Goal: Navigation & Orientation: Find specific page/section

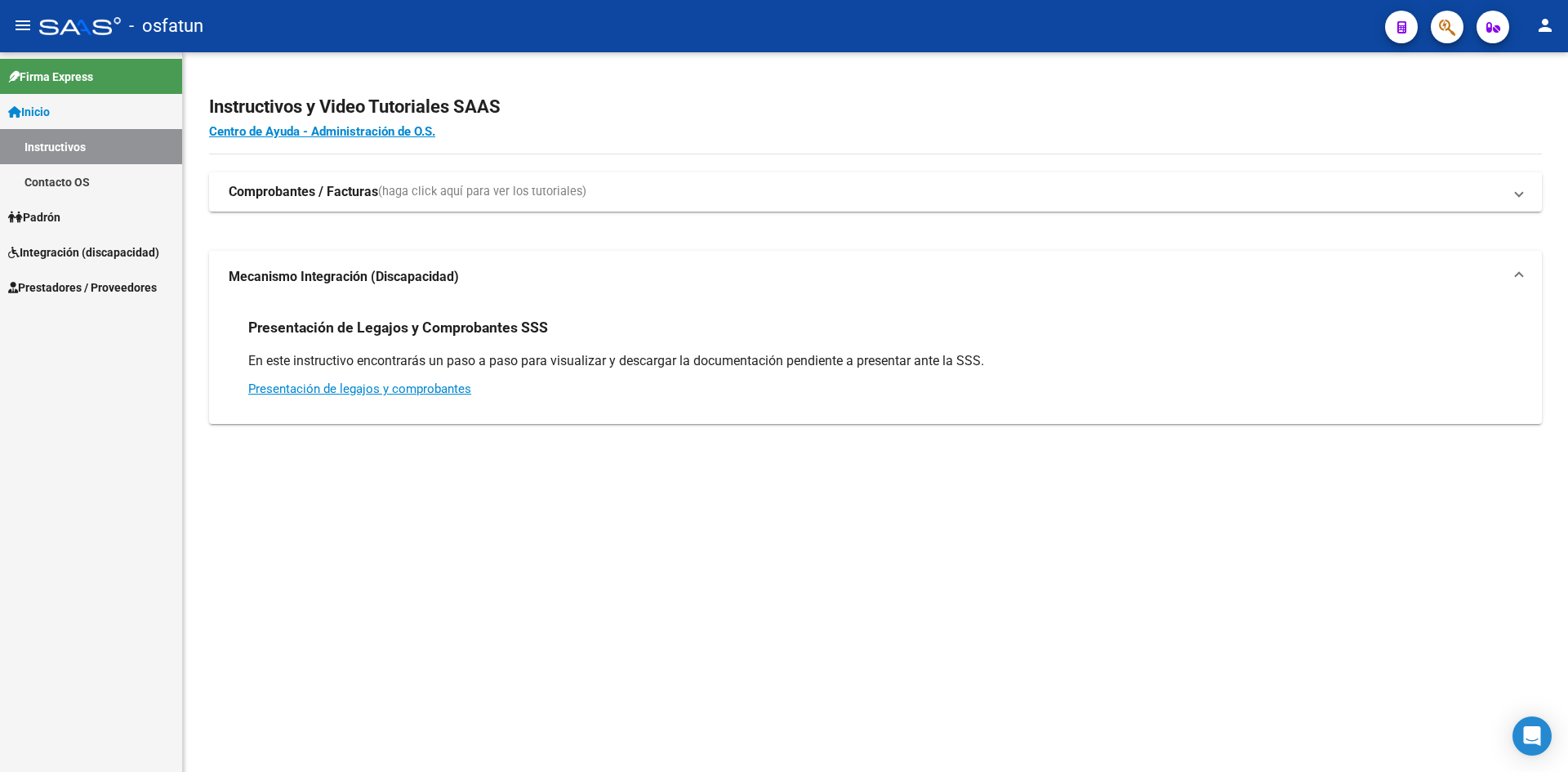
click at [71, 187] on link "Contacto OS" at bounding box center [90, 182] width 182 height 35
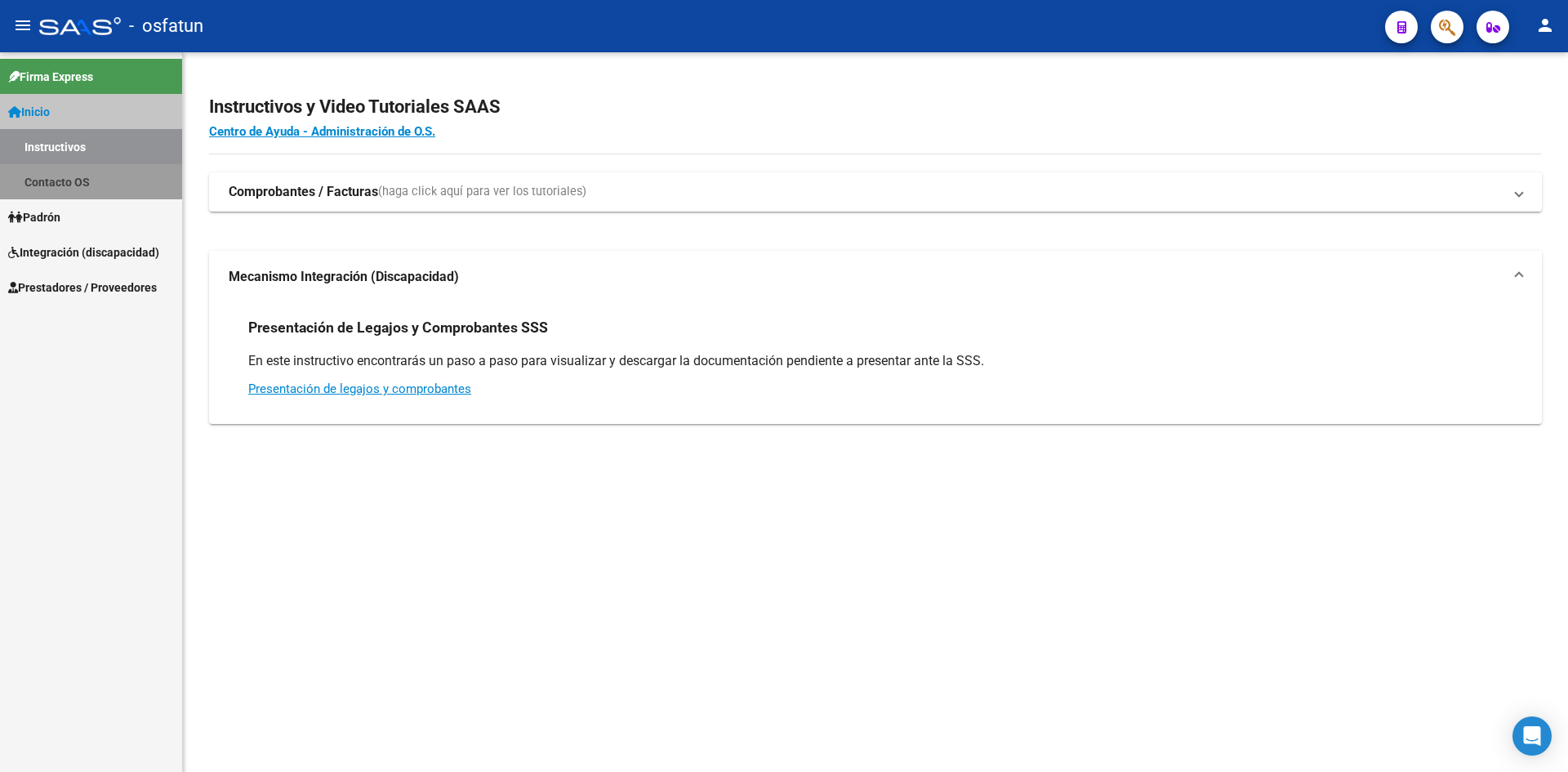
click at [88, 185] on link "Contacto OS" at bounding box center [90, 182] width 182 height 35
click at [96, 193] on link "Contacto OS" at bounding box center [90, 182] width 182 height 35
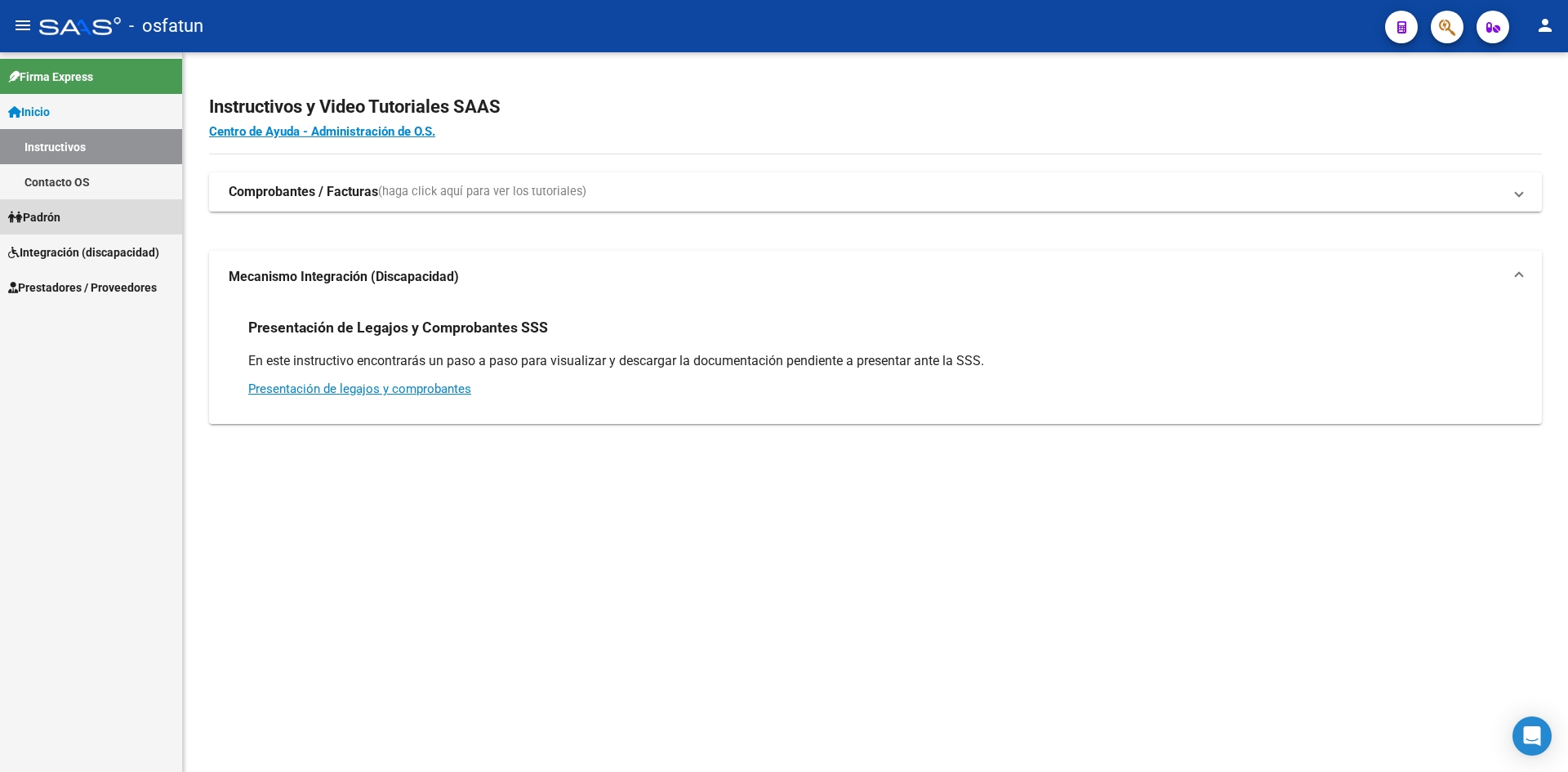
click at [79, 211] on link "Padrón" at bounding box center [90, 217] width 182 height 35
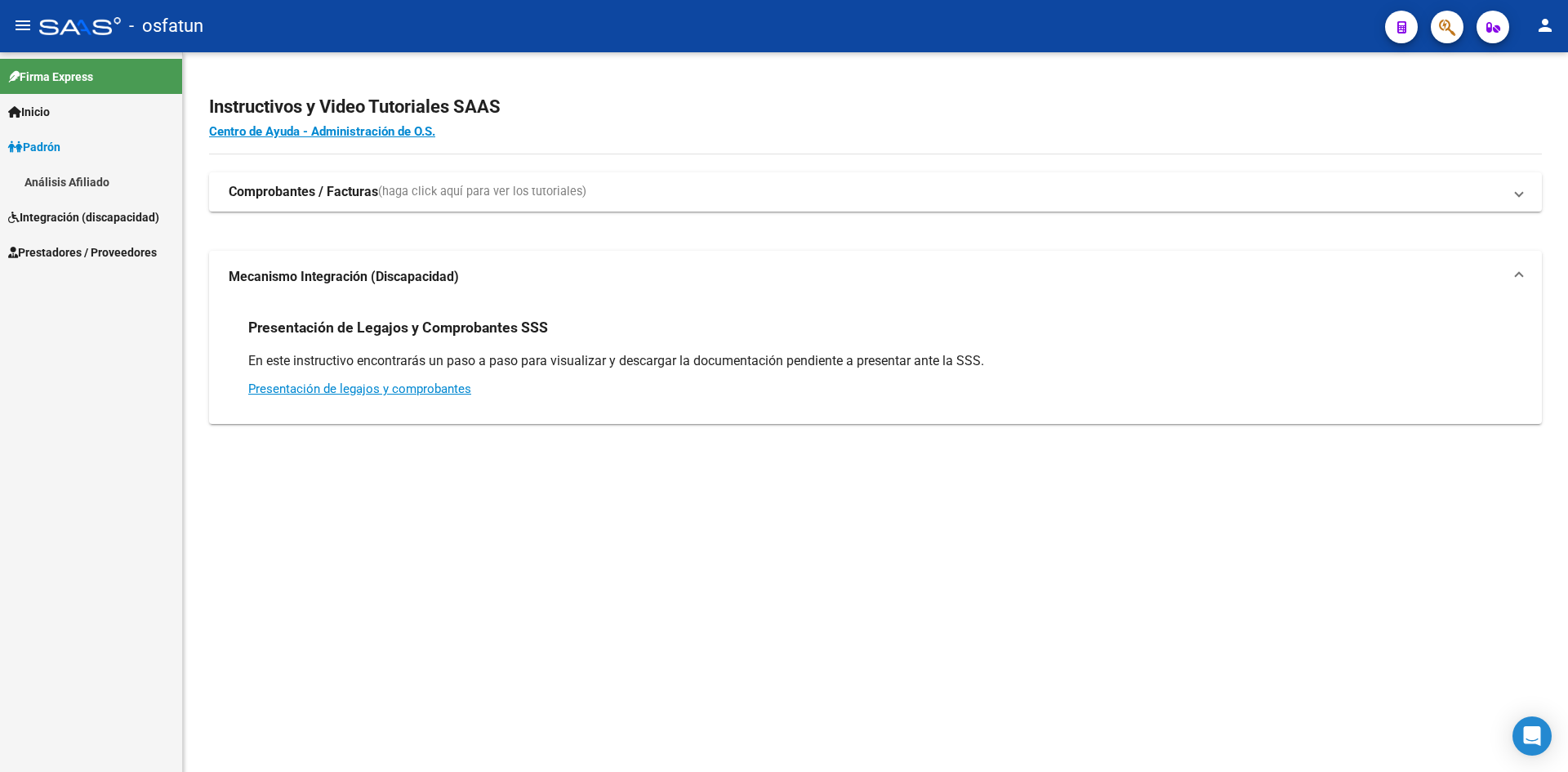
click at [84, 163] on link "Padrón" at bounding box center [90, 146] width 182 height 35
click at [84, 154] on link "Padrón" at bounding box center [90, 146] width 182 height 35
click at [85, 154] on link "Padrón" at bounding box center [90, 146] width 182 height 35
drag, startPoint x: 100, startPoint y: 179, endPoint x: 114, endPoint y: 223, distance: 46.2
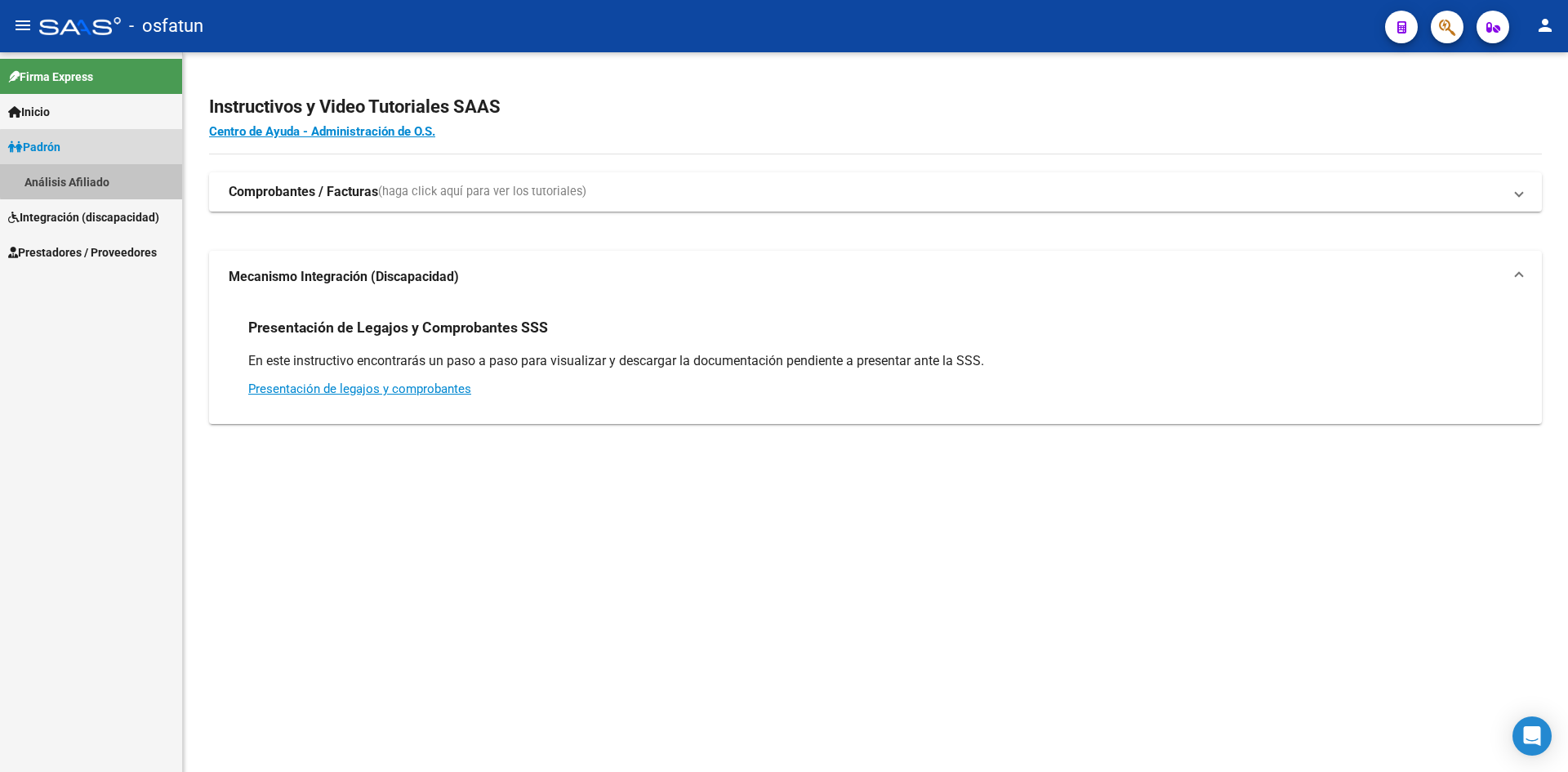
click at [101, 181] on link "Análisis Afiliado" at bounding box center [90, 182] width 182 height 35
click at [89, 185] on link "Análisis Afiliado" at bounding box center [90, 182] width 182 height 35
click at [72, 182] on link "Análisis Afiliado" at bounding box center [90, 182] width 182 height 35
click at [54, 153] on span "Padrón" at bounding box center [33, 147] width 52 height 18
click at [54, 150] on span "Padrón" at bounding box center [33, 147] width 52 height 18
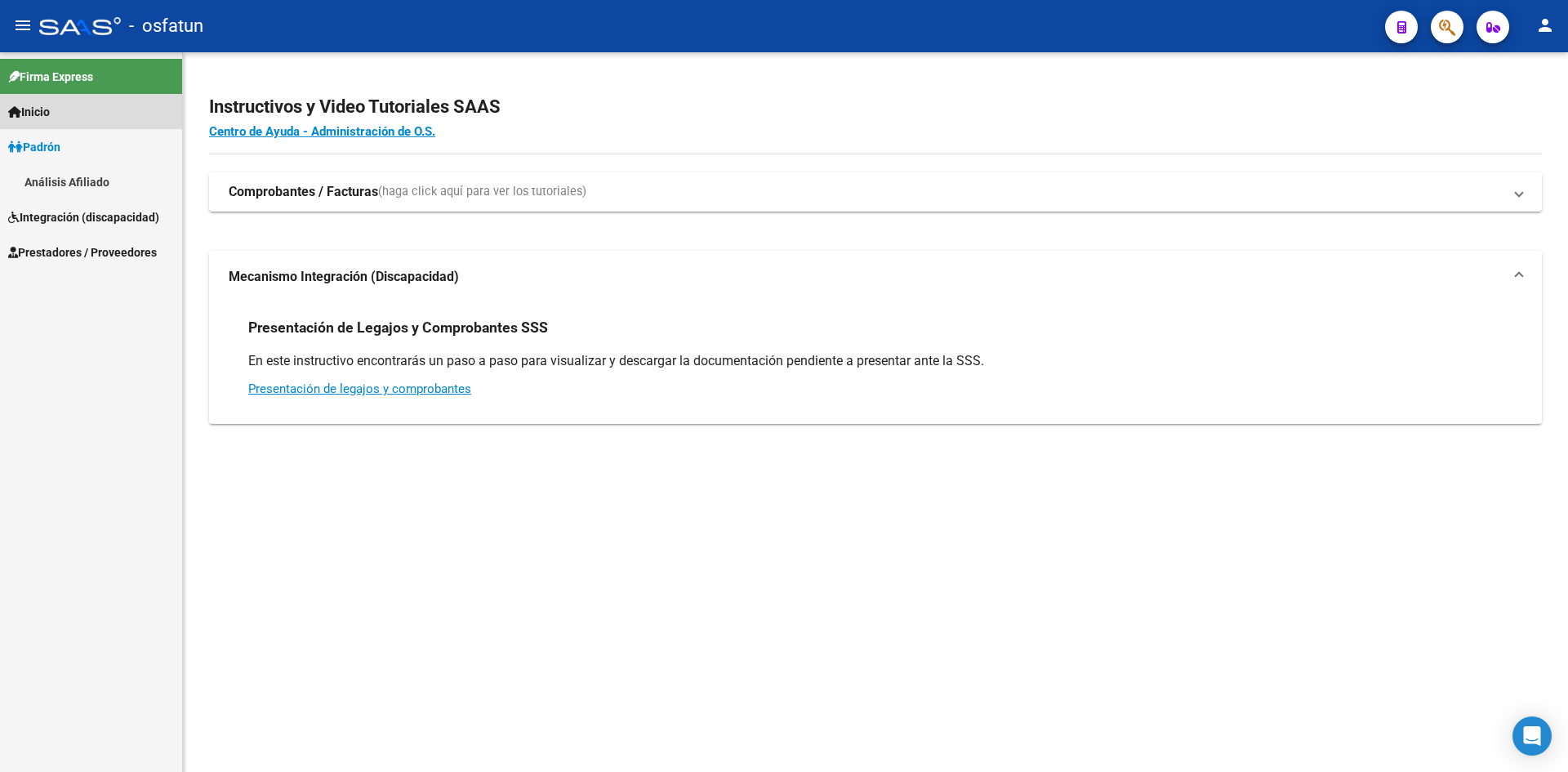
click at [50, 114] on span "Inicio" at bounding box center [28, 112] width 41 height 18
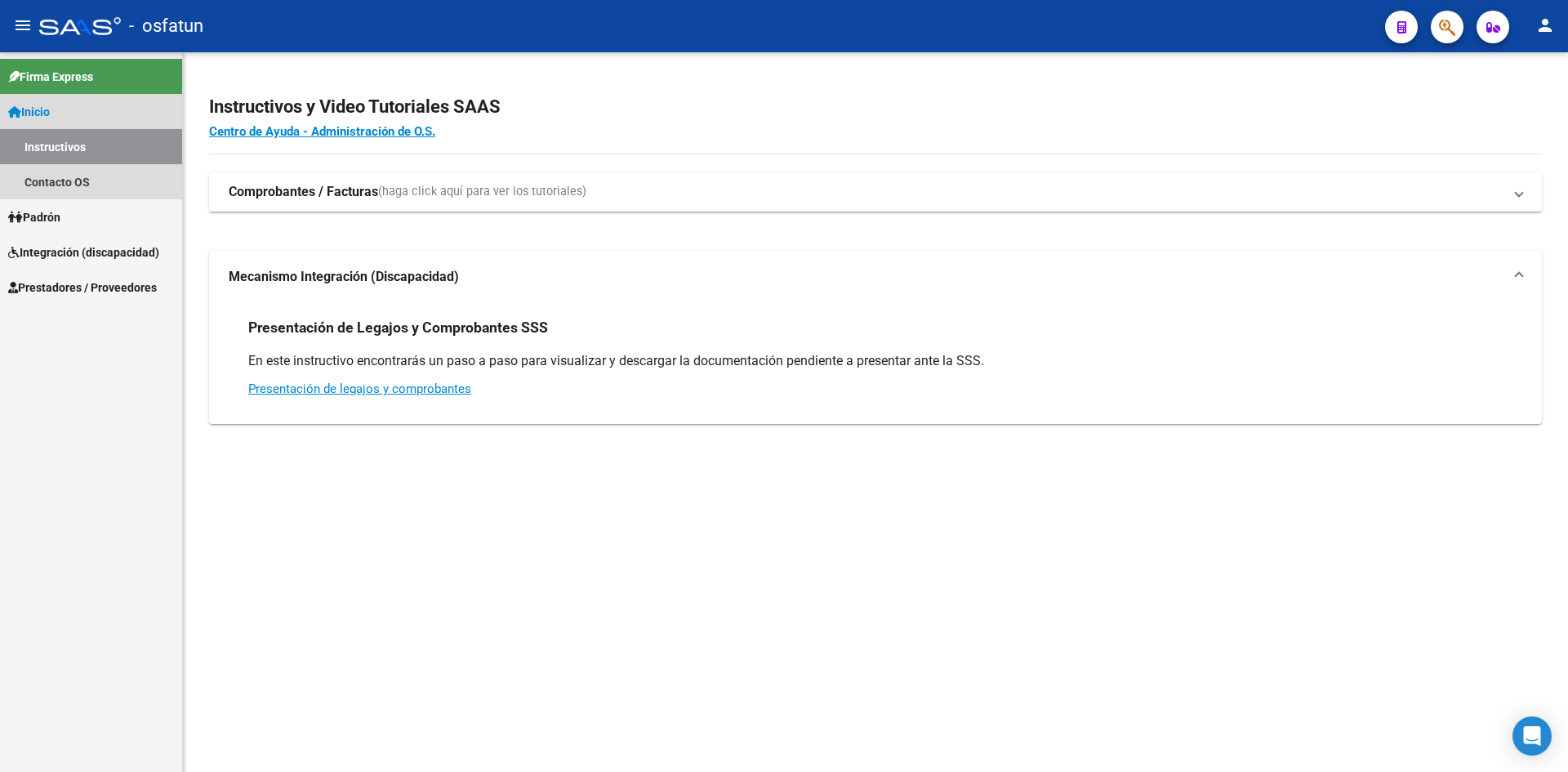
click at [66, 144] on link "Instructivos" at bounding box center [90, 146] width 182 height 35
click at [60, 114] on link "Inicio" at bounding box center [90, 112] width 182 height 35
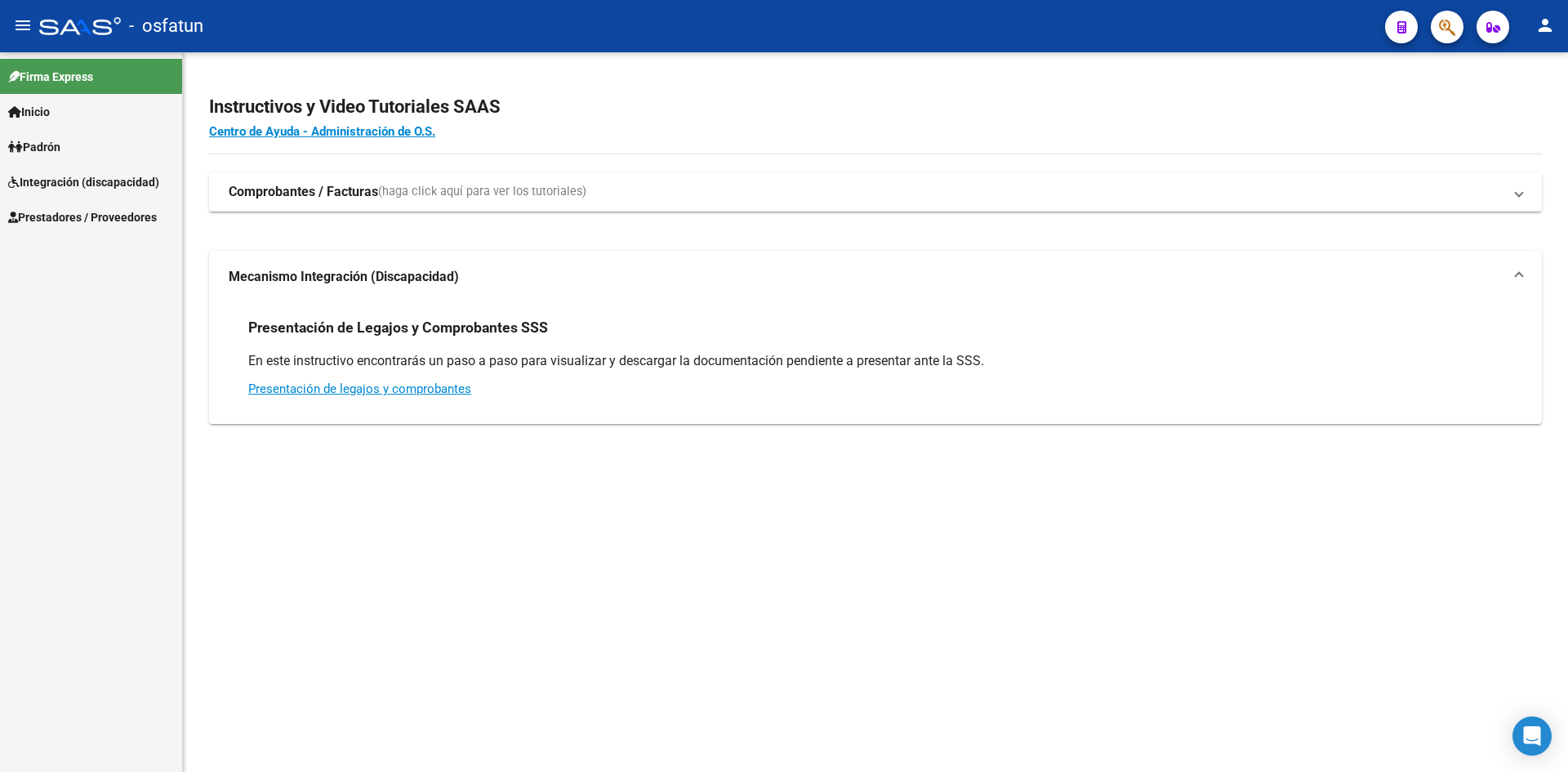
click at [53, 152] on span "Padrón" at bounding box center [33, 147] width 52 height 18
click at [60, 150] on span "Padrón" at bounding box center [33, 147] width 52 height 18
click at [72, 182] on span "Integración (discapacidad)" at bounding box center [83, 182] width 151 height 18
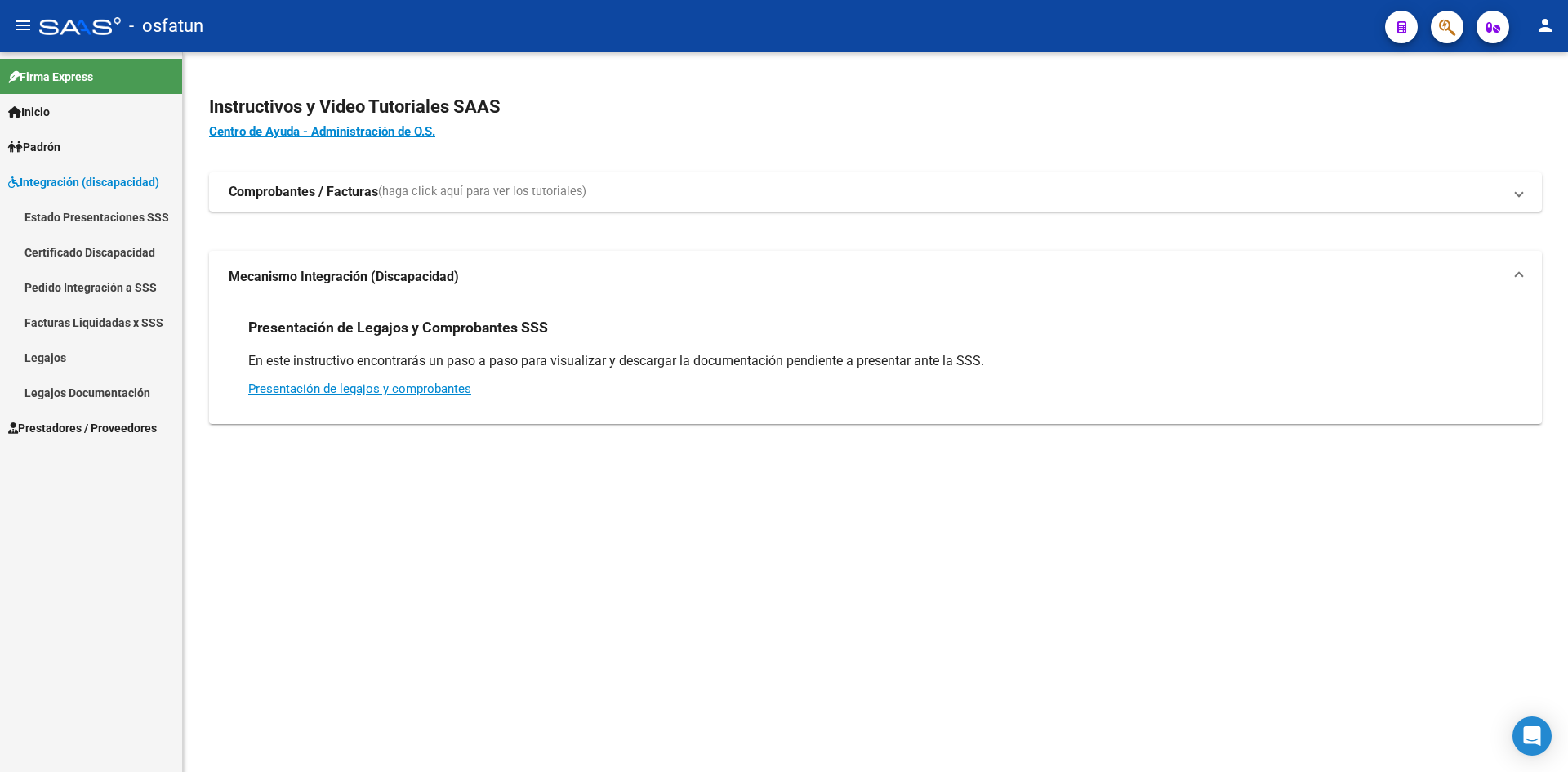
click at [81, 182] on span "Integración (discapacidad)" at bounding box center [83, 182] width 151 height 18
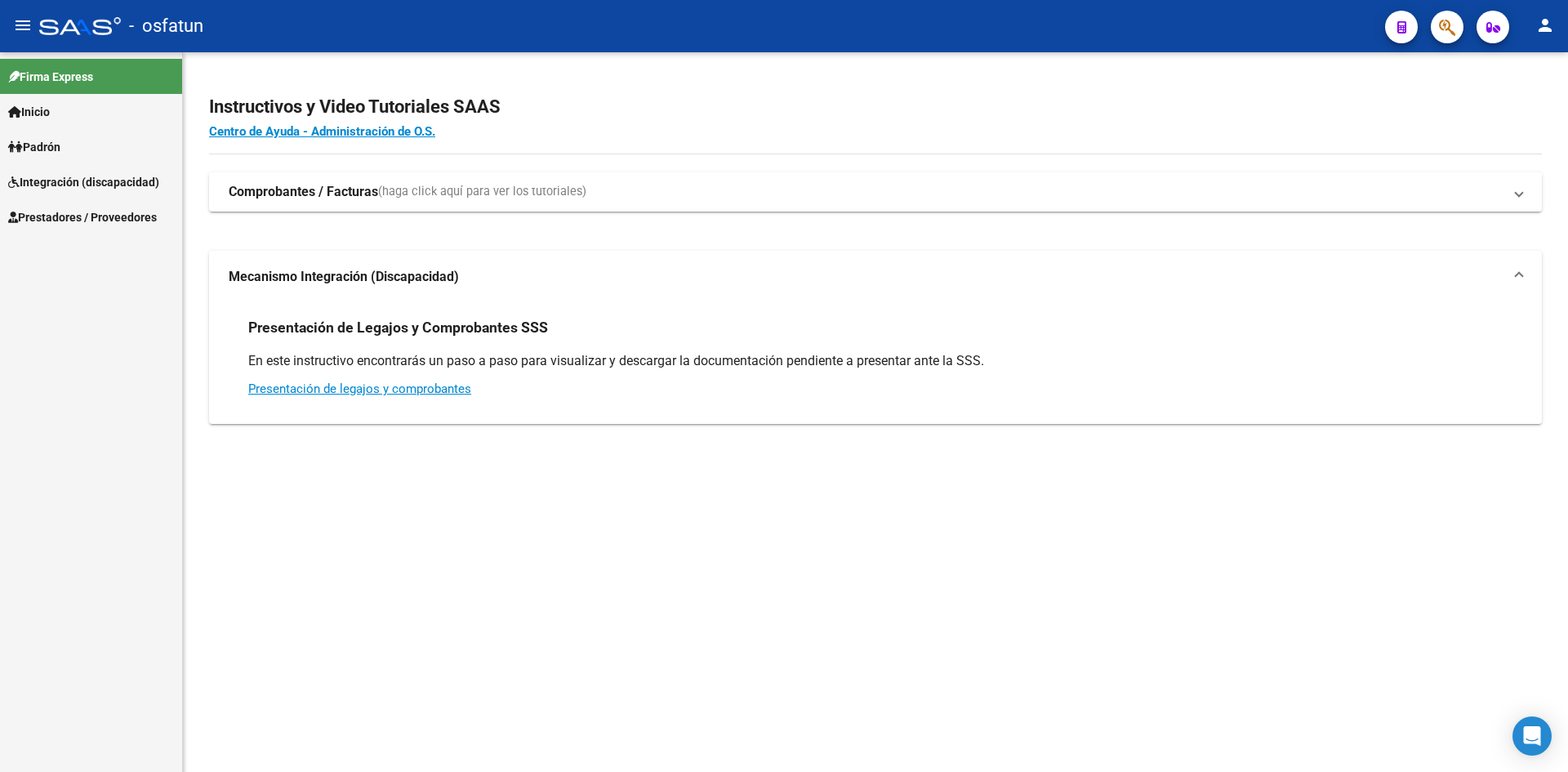
click at [81, 208] on span "Prestadores / Proveedores" at bounding box center [81, 217] width 148 height 18
click at [74, 173] on span "Integración (discapacidad)" at bounding box center [83, 182] width 151 height 18
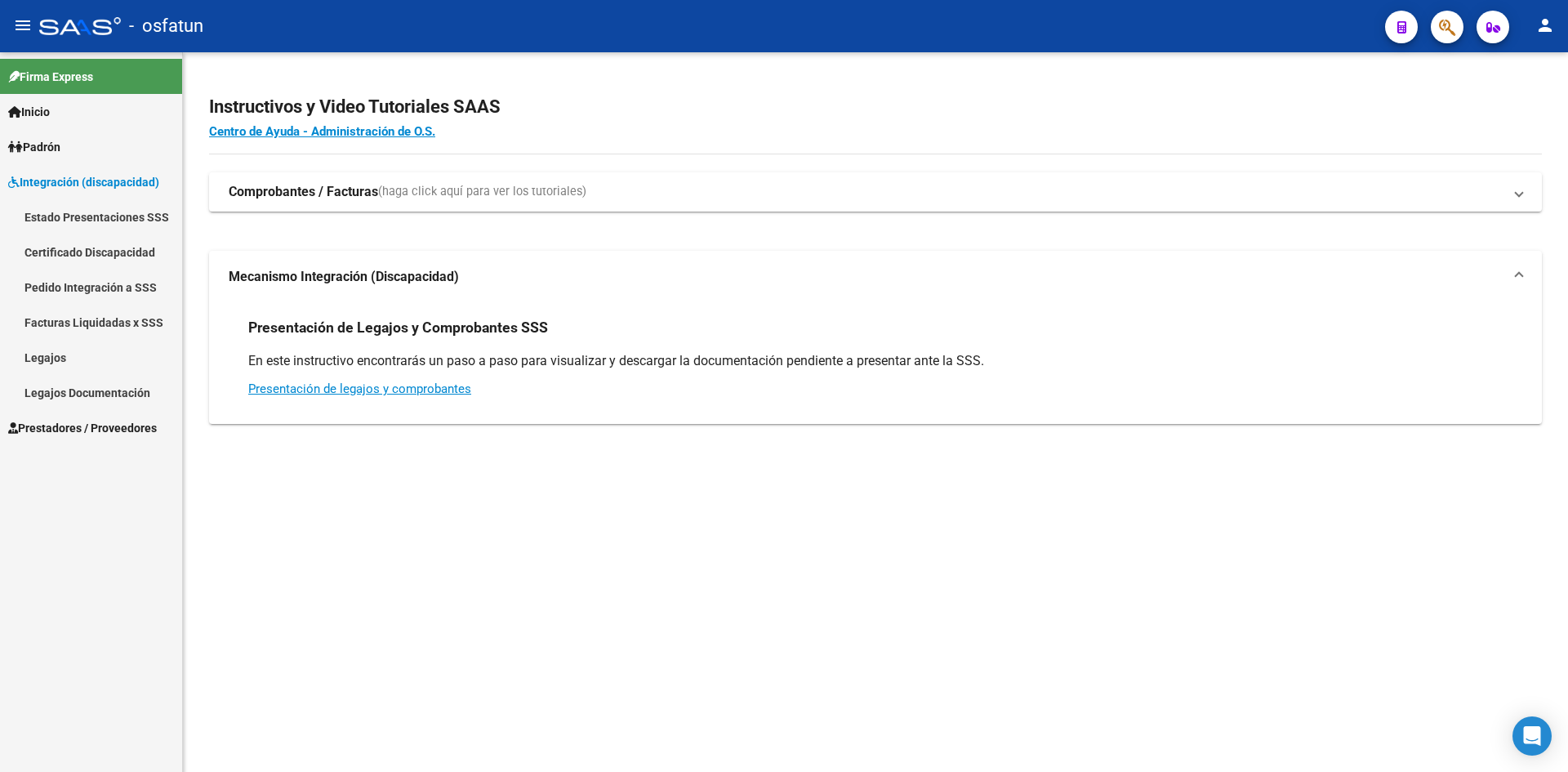
click at [69, 186] on span "Integración (discapacidad)" at bounding box center [83, 182] width 151 height 18
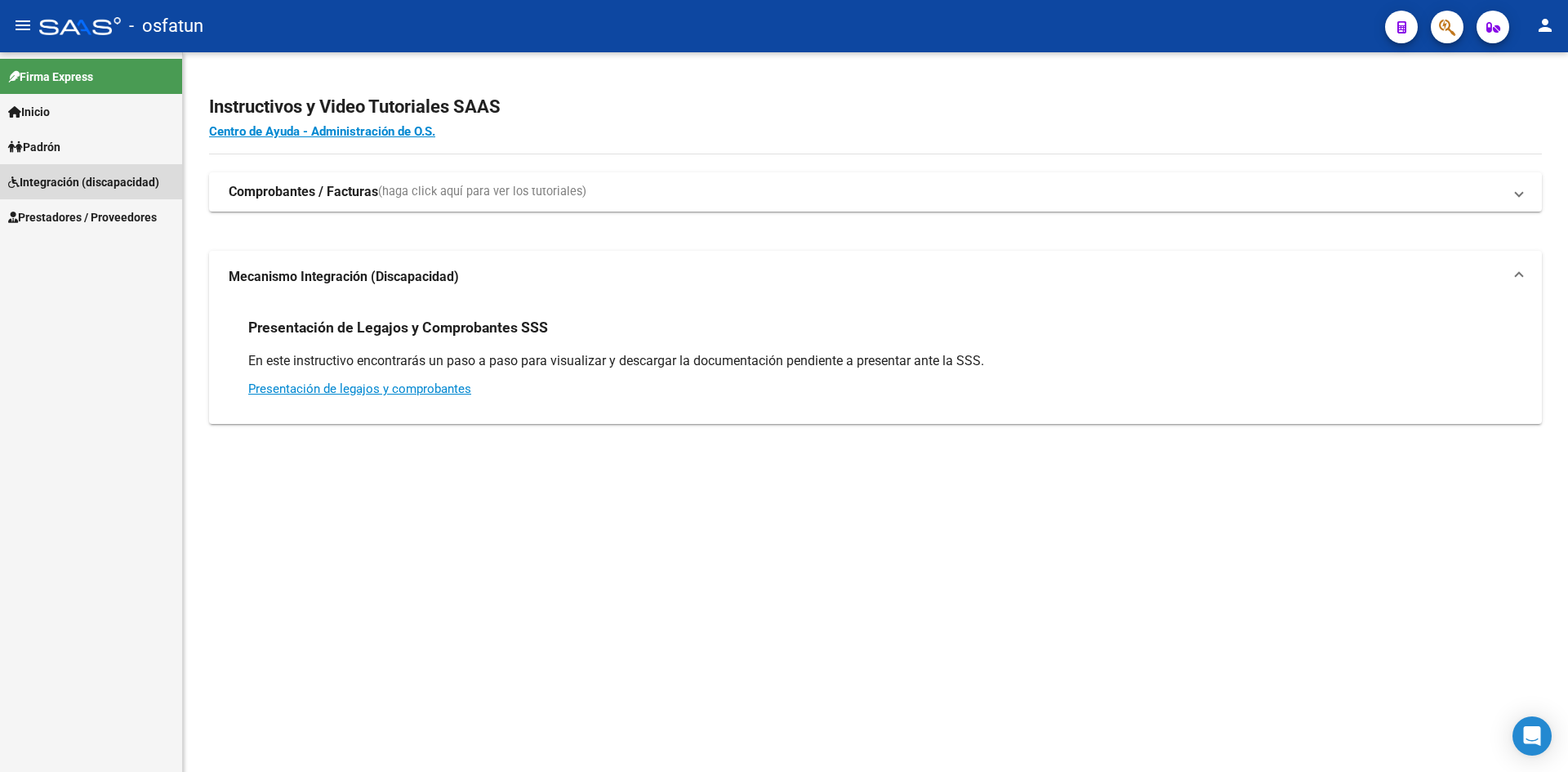
click at [30, 187] on span "Integración (discapacidad)" at bounding box center [83, 182] width 151 height 18
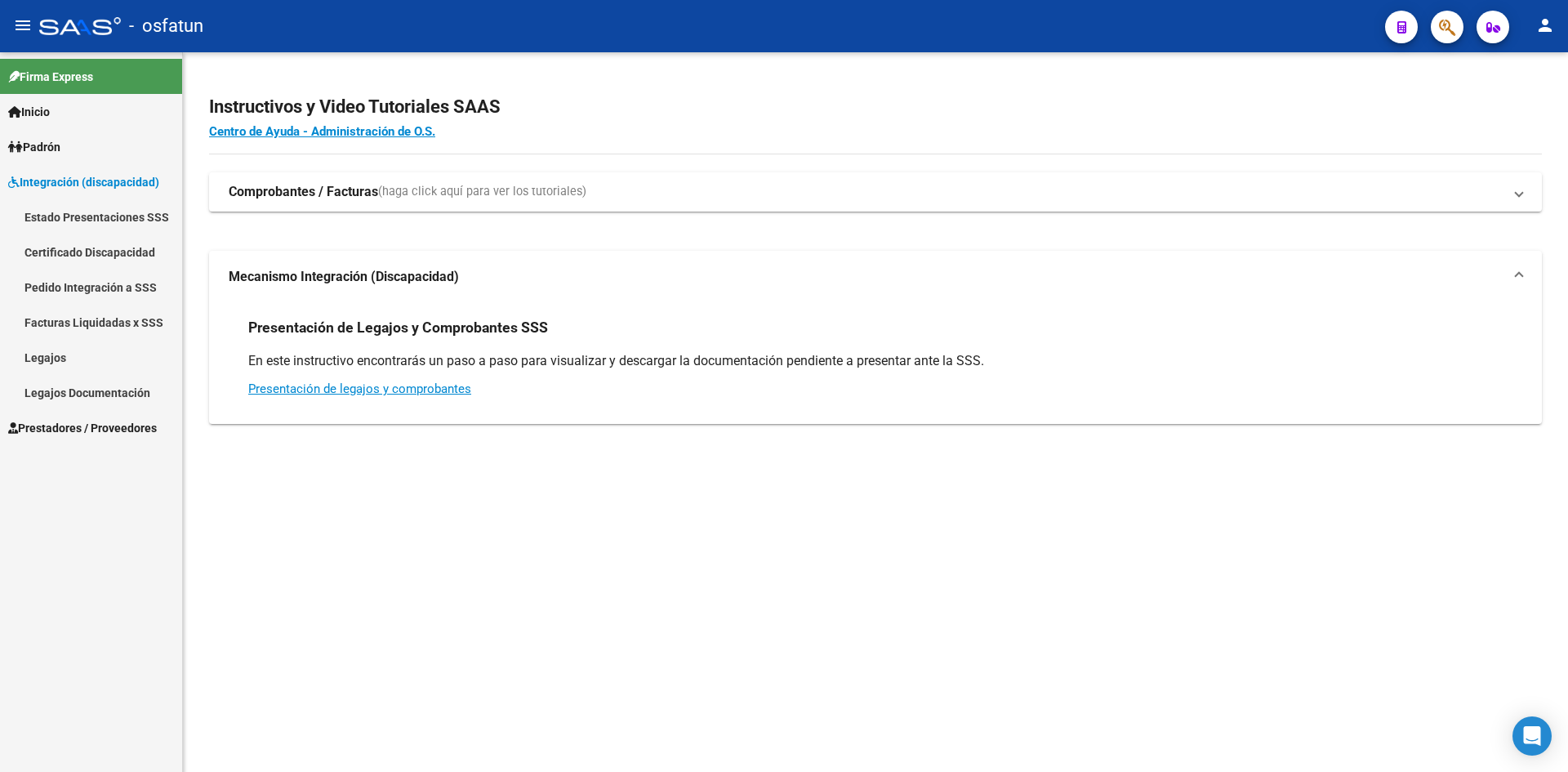
click at [71, 178] on span "Integración (discapacidad)" at bounding box center [83, 182] width 151 height 18
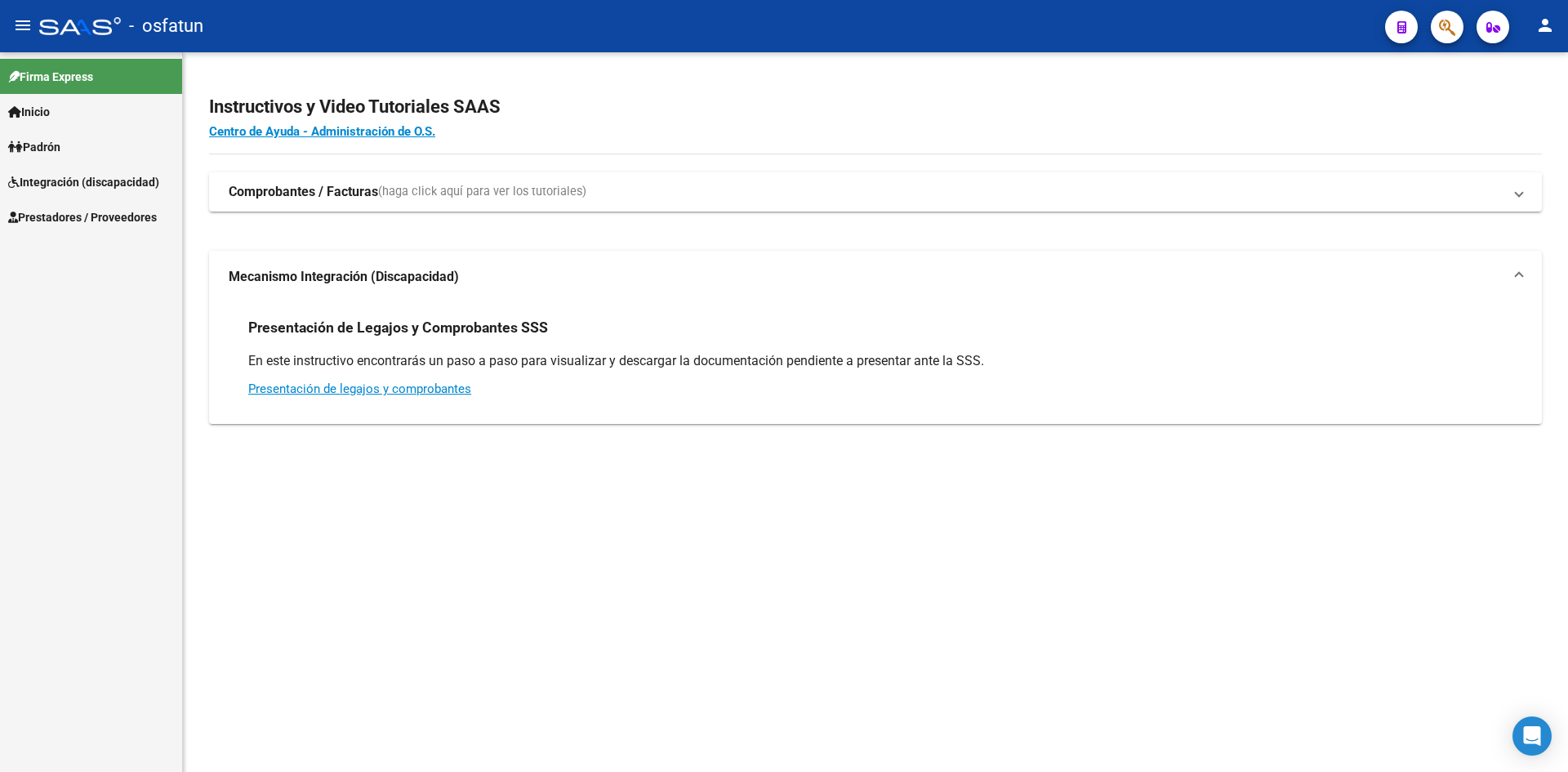
click at [77, 227] on link "Prestadores / Proveedores" at bounding box center [90, 217] width 182 height 35
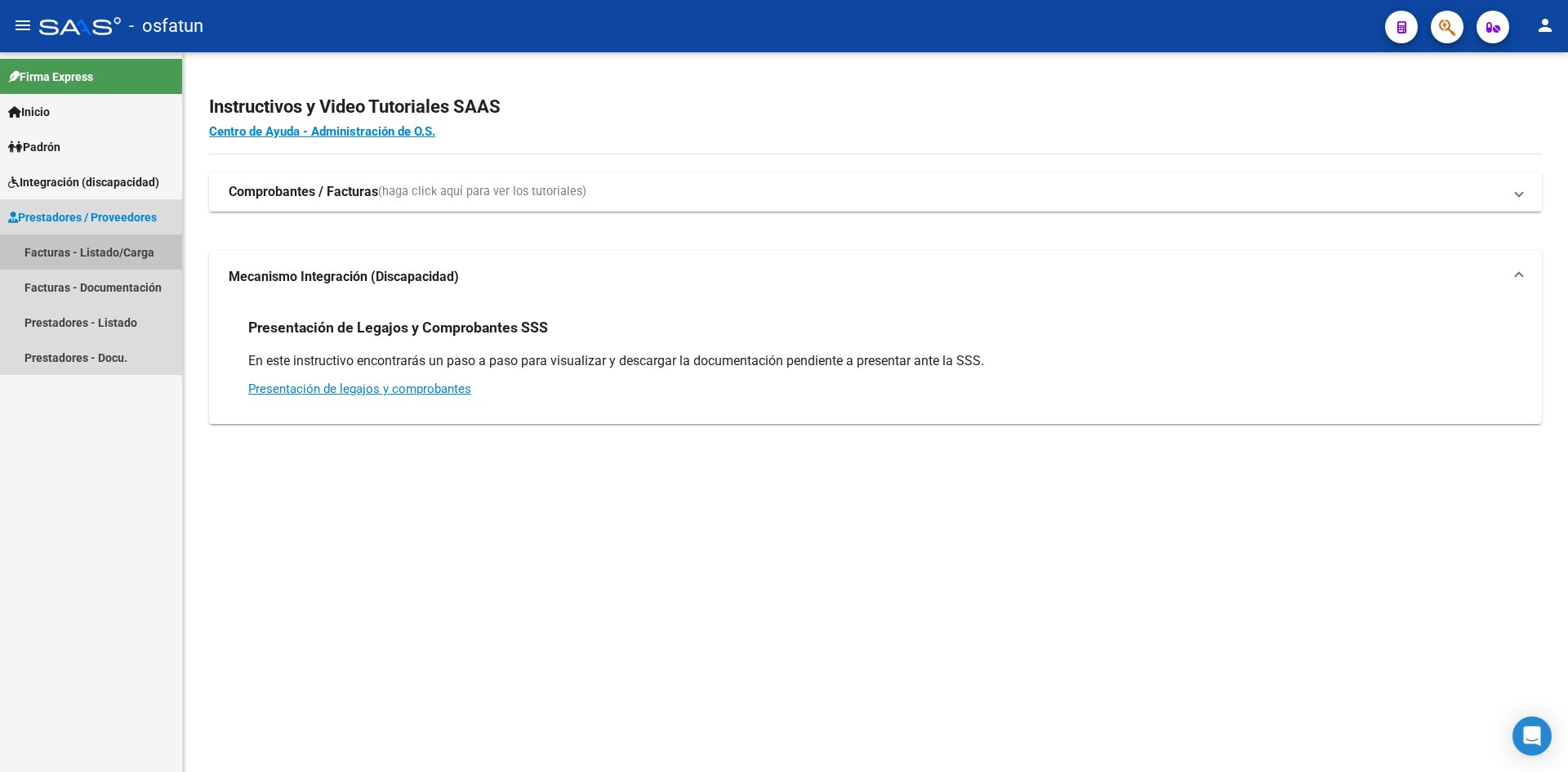
click at [87, 246] on link "Facturas - Listado/Carga" at bounding box center [90, 252] width 182 height 35
click at [102, 254] on link "Facturas - Listado/Carga" at bounding box center [90, 252] width 182 height 35
click at [103, 252] on link "Facturas - Listado/Carga" at bounding box center [90, 252] width 182 height 35
click at [103, 251] on link "Facturas - Listado/Carga" at bounding box center [90, 252] width 182 height 35
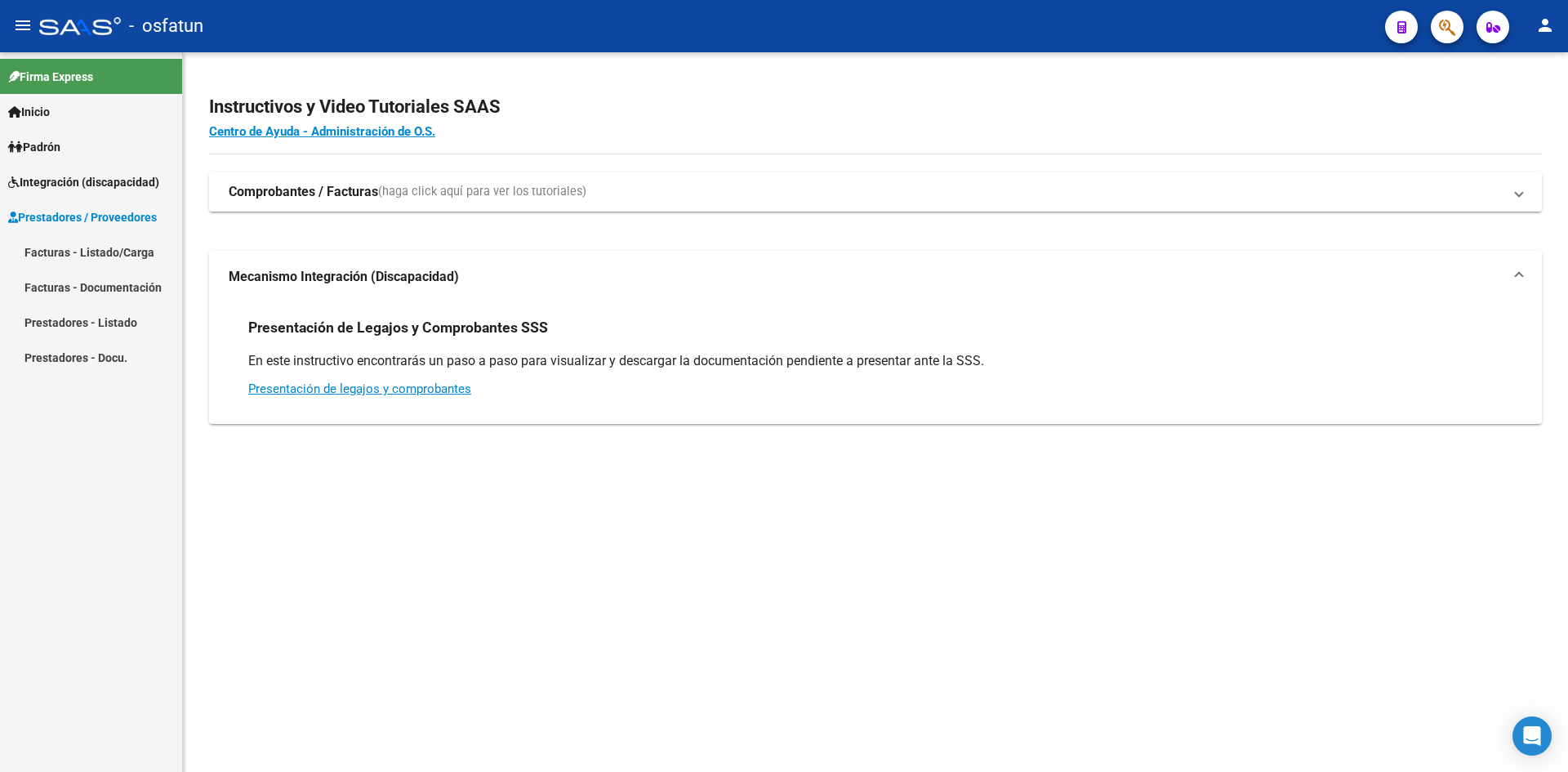
click at [103, 253] on link "Facturas - Listado/Carga" at bounding box center [90, 252] width 182 height 35
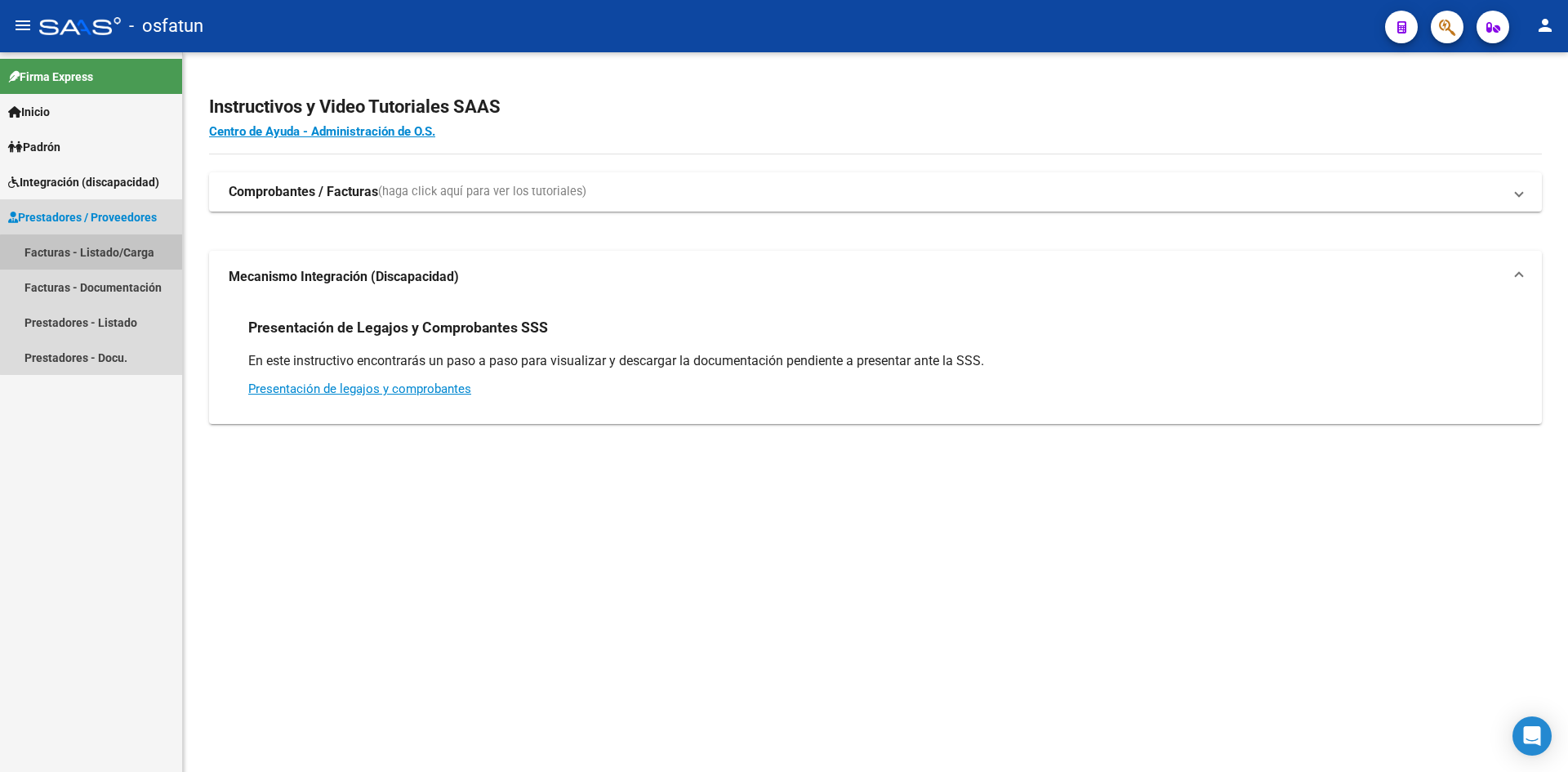
click at [103, 253] on link "Facturas - Listado/Carga" at bounding box center [90, 252] width 182 height 35
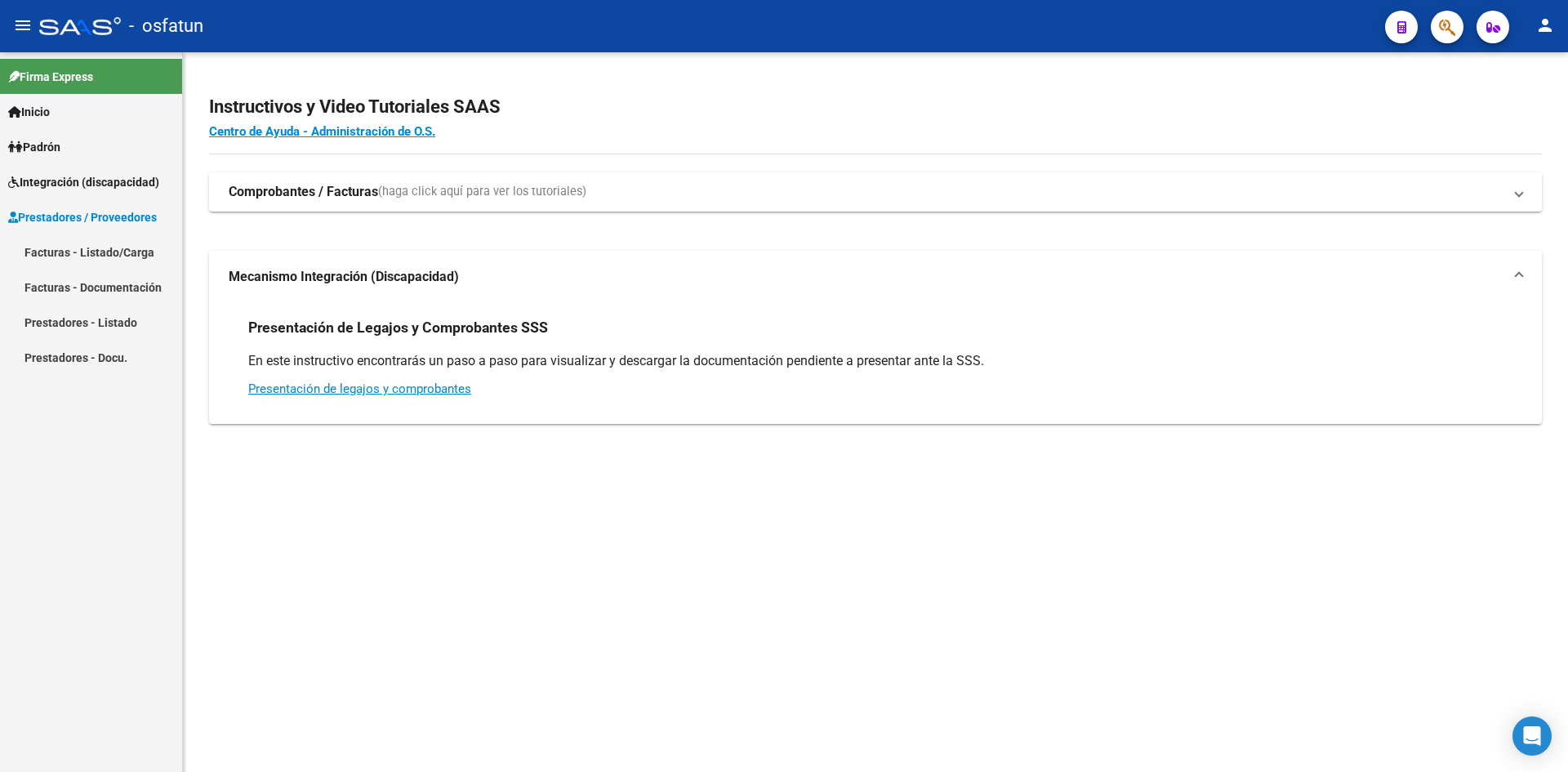
click at [102, 252] on link "Facturas - Listado/Carga" at bounding box center [90, 252] width 182 height 35
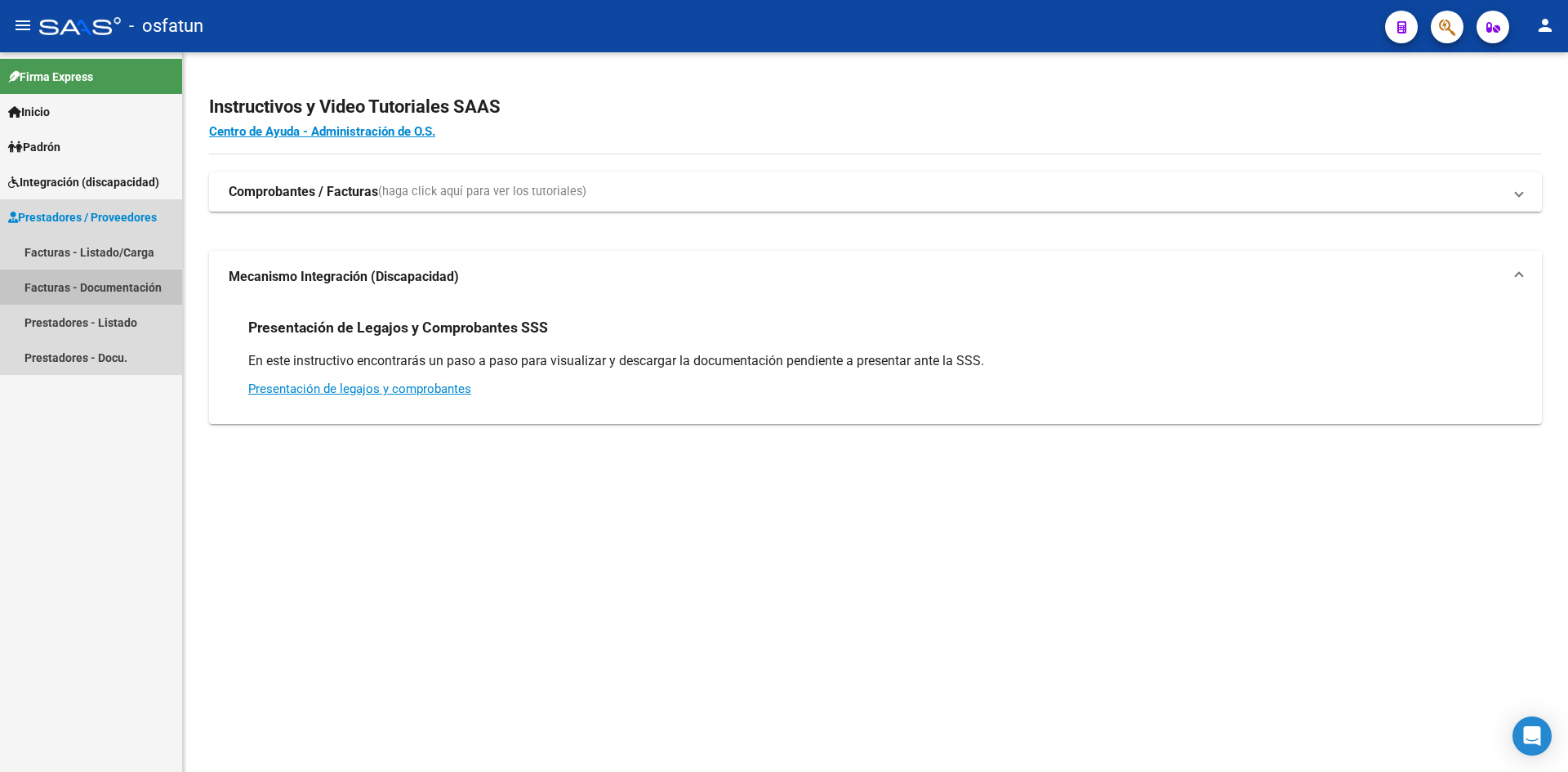
click at [89, 277] on link "Facturas - Documentación" at bounding box center [90, 287] width 182 height 35
click at [89, 278] on link "Facturas - Documentación" at bounding box center [90, 287] width 182 height 35
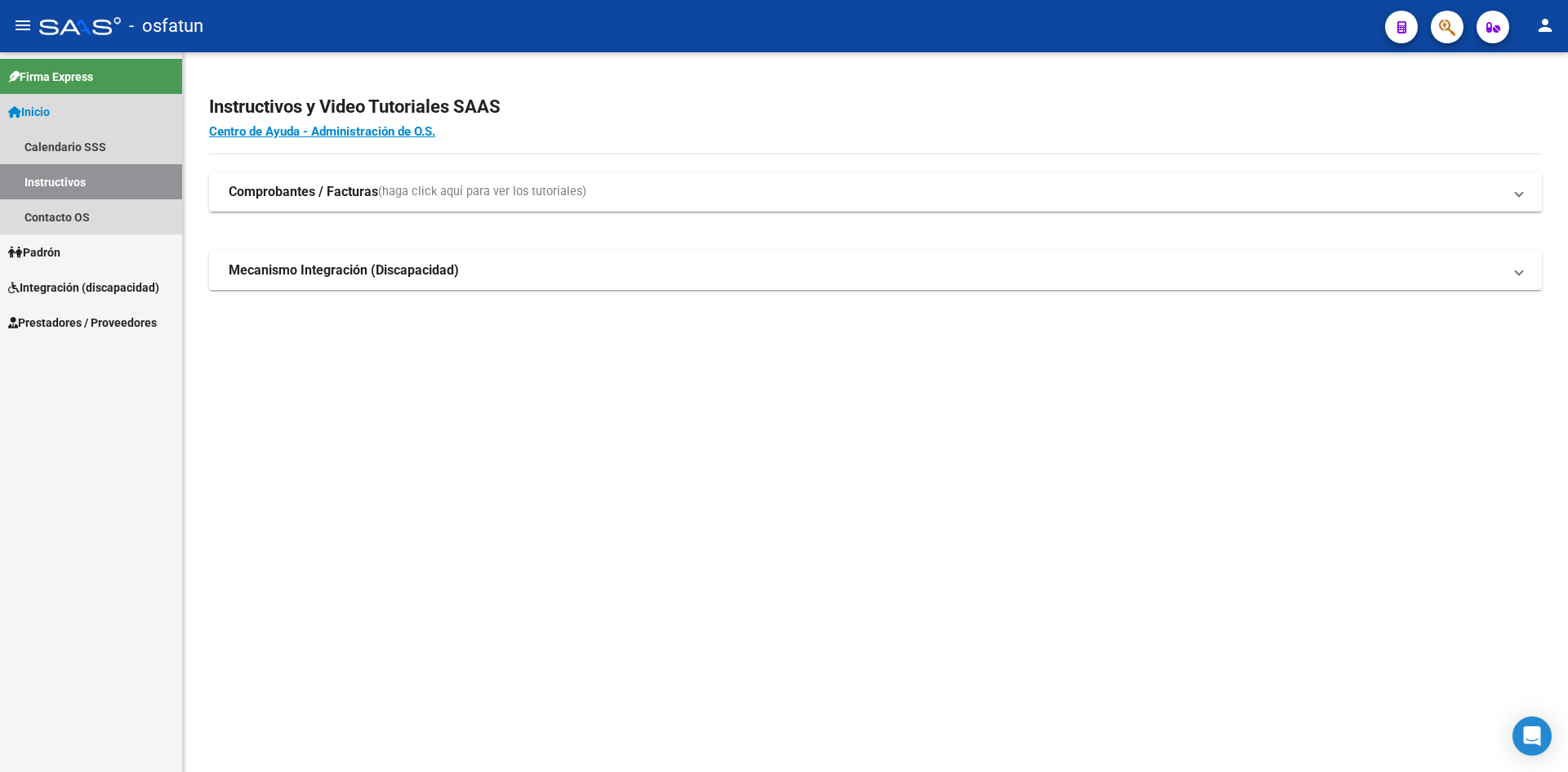
click at [66, 187] on link "Instructivos" at bounding box center [90, 182] width 182 height 35
click at [81, 140] on link "Calendario SSS" at bounding box center [90, 146] width 182 height 35
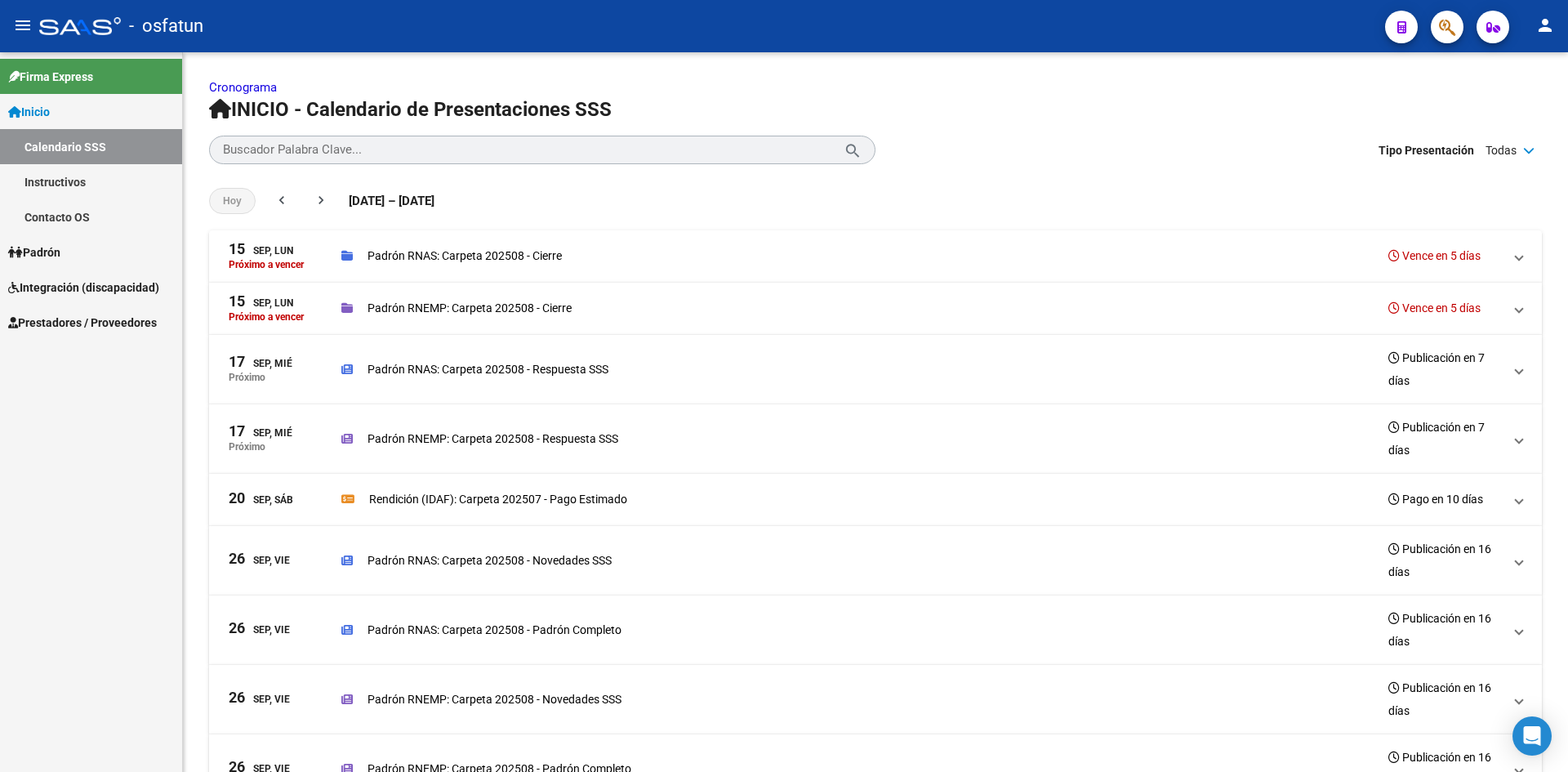
click at [75, 182] on link "Instructivos" at bounding box center [90, 182] width 182 height 35
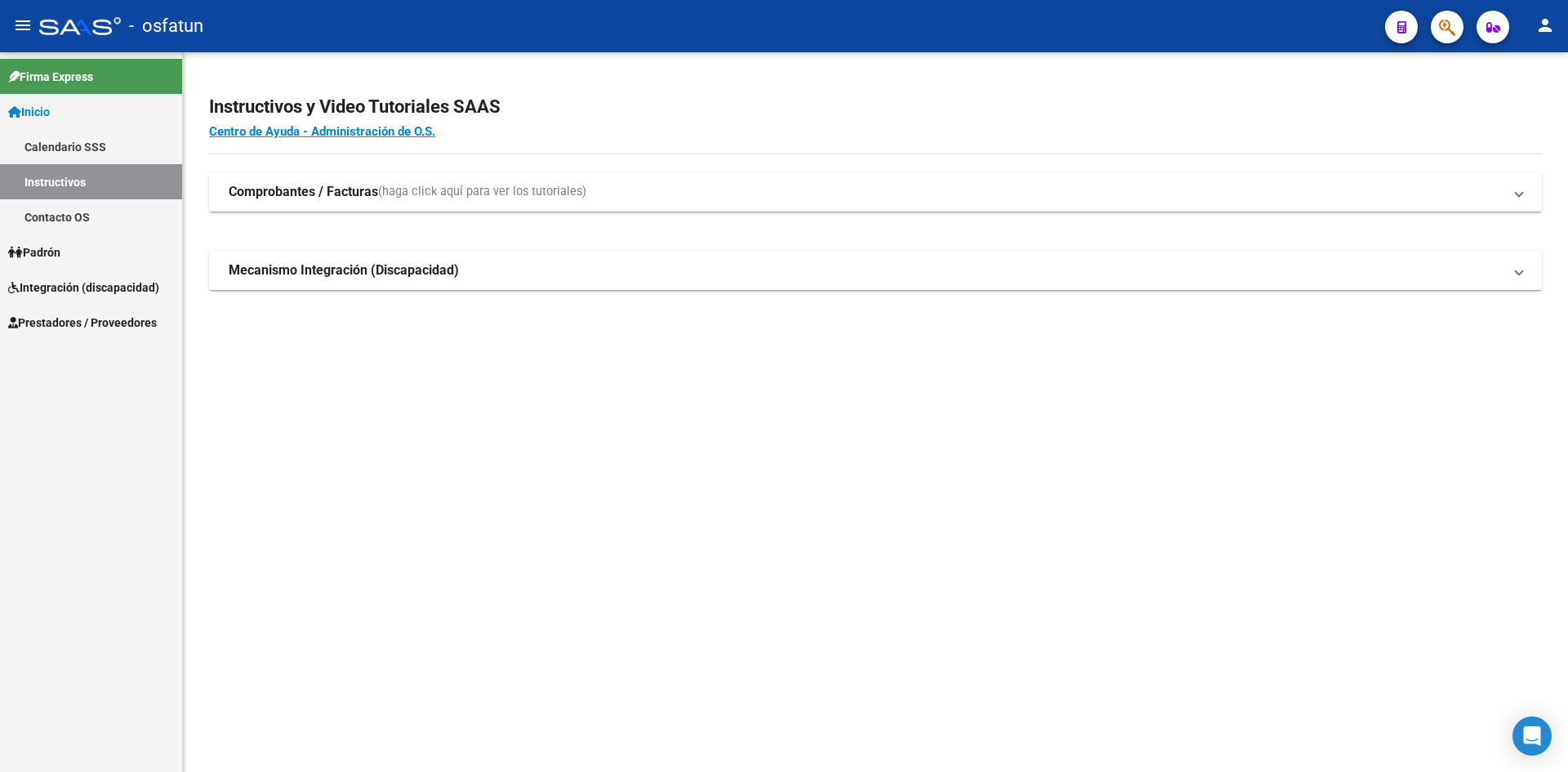
click at [81, 220] on link "Contacto OS" at bounding box center [90, 217] width 182 height 35
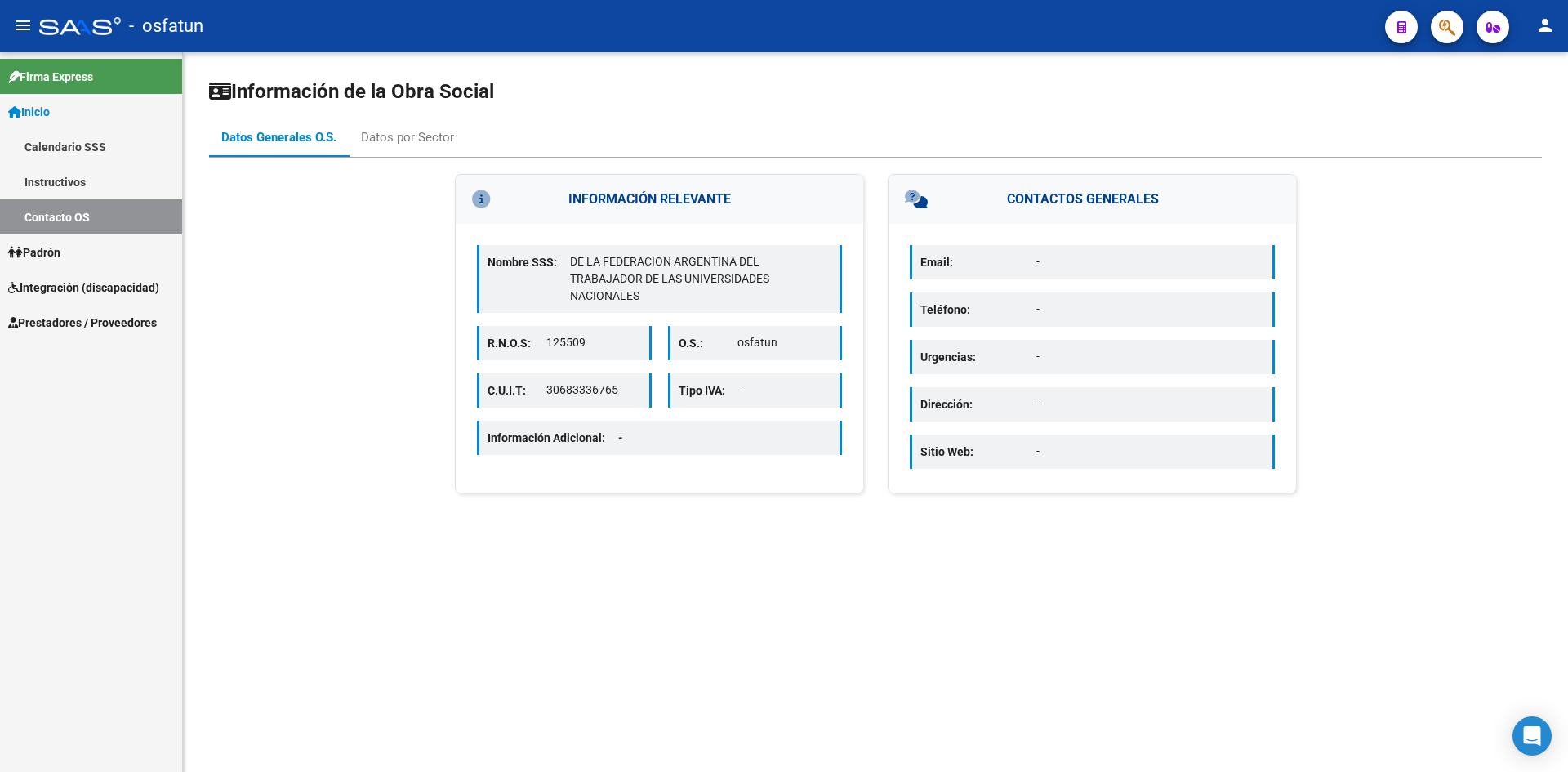
click at [57, 154] on link "Calendario SSS" at bounding box center [90, 146] width 182 height 35
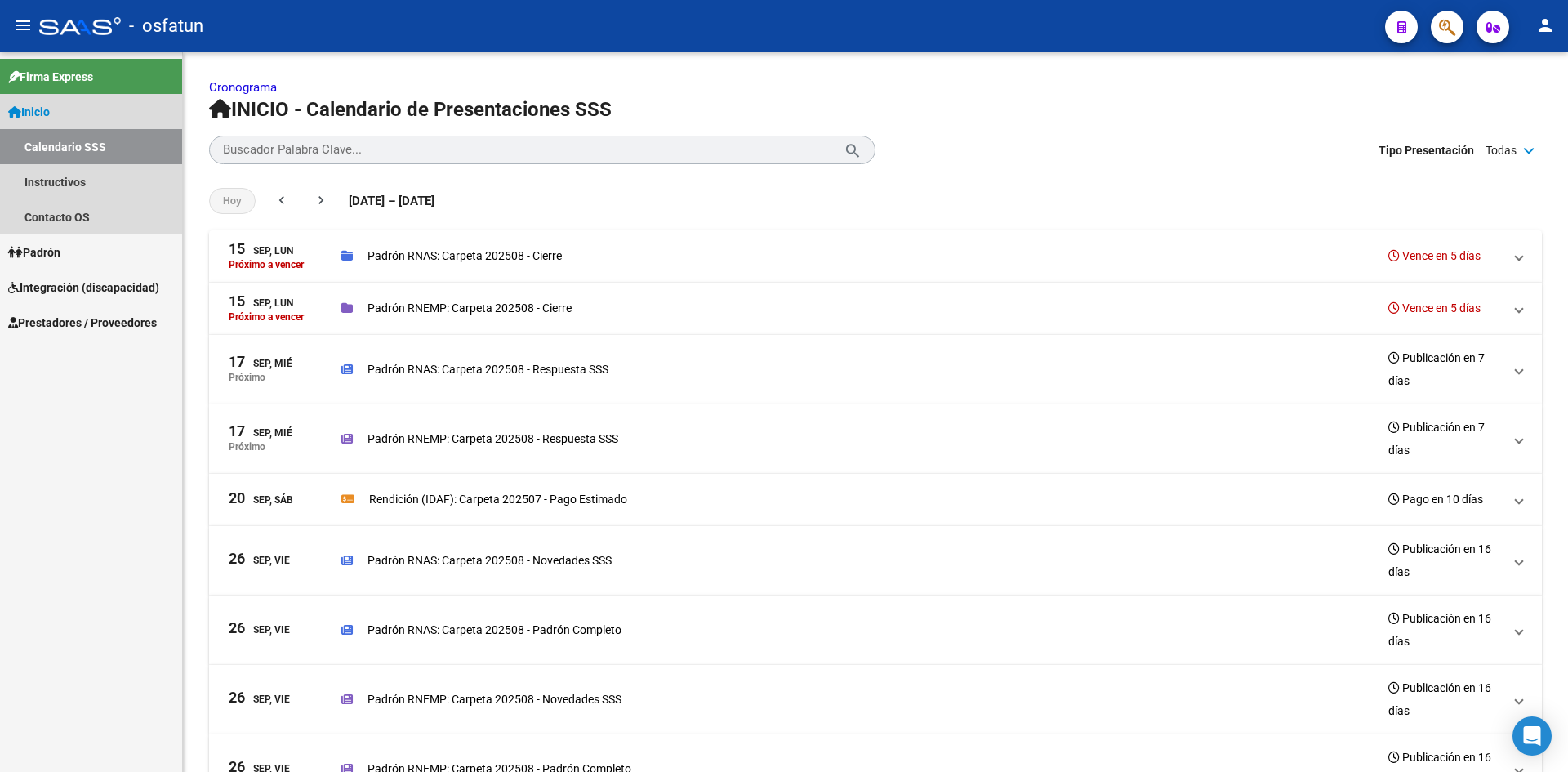
click at [60, 114] on link "Inicio" at bounding box center [90, 112] width 182 height 35
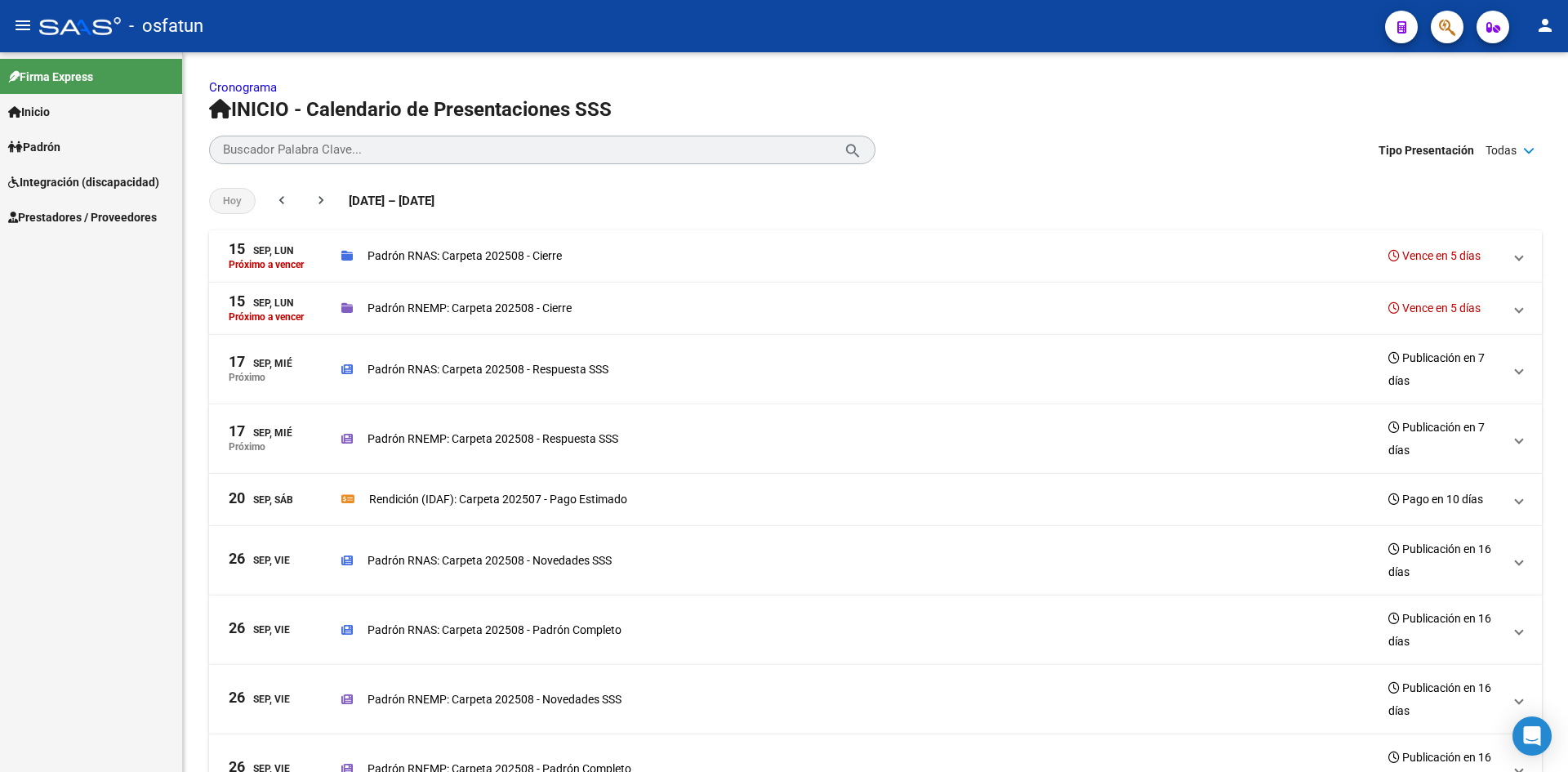
click at [62, 162] on link "Padrón" at bounding box center [90, 146] width 182 height 35
click at [66, 162] on link "Padrón" at bounding box center [90, 146] width 182 height 35
click at [81, 194] on link "Integración (discapacidad)" at bounding box center [90, 182] width 182 height 35
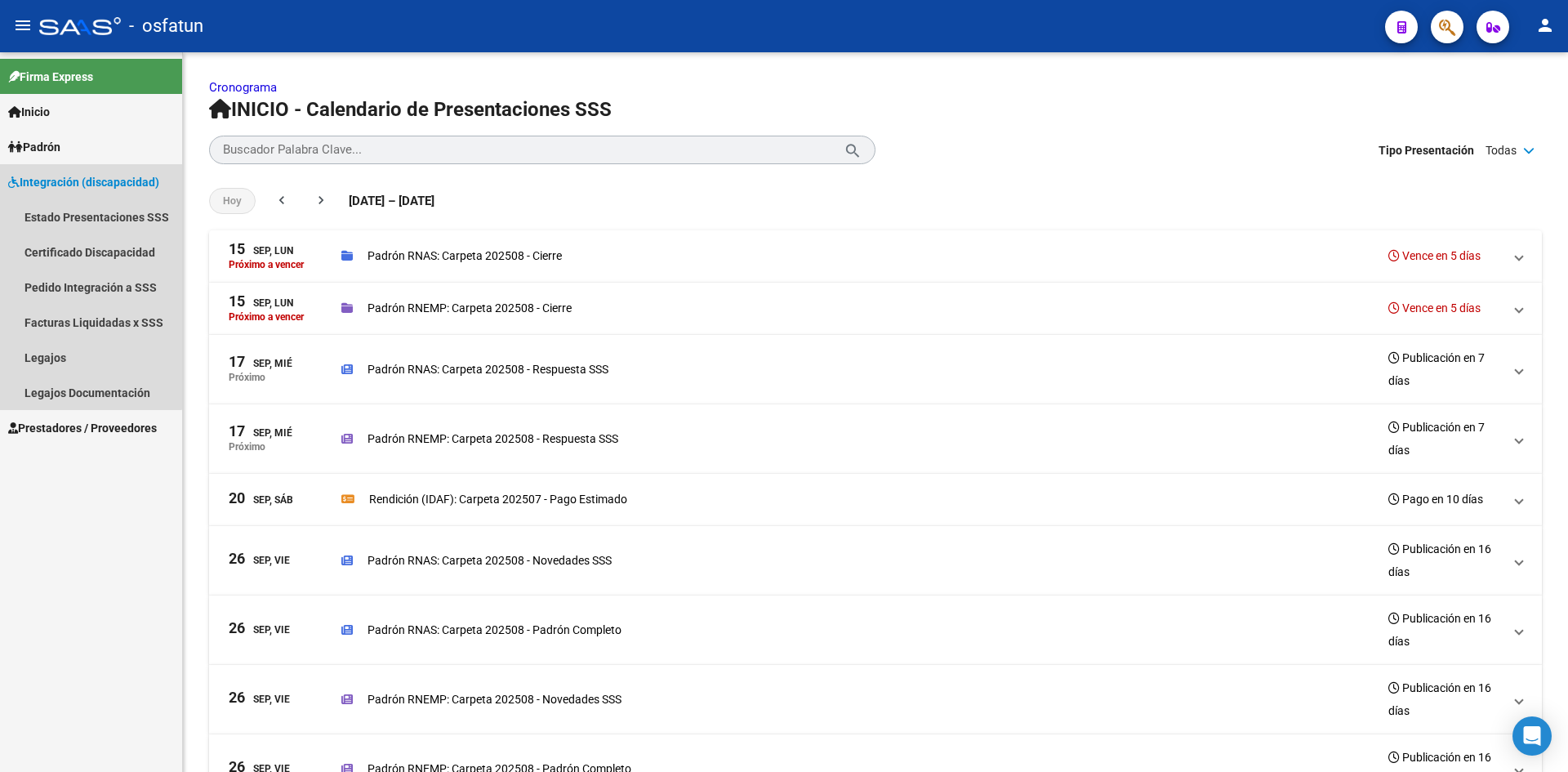
click at [81, 177] on span "Integración (discapacidad)" at bounding box center [83, 182] width 151 height 18
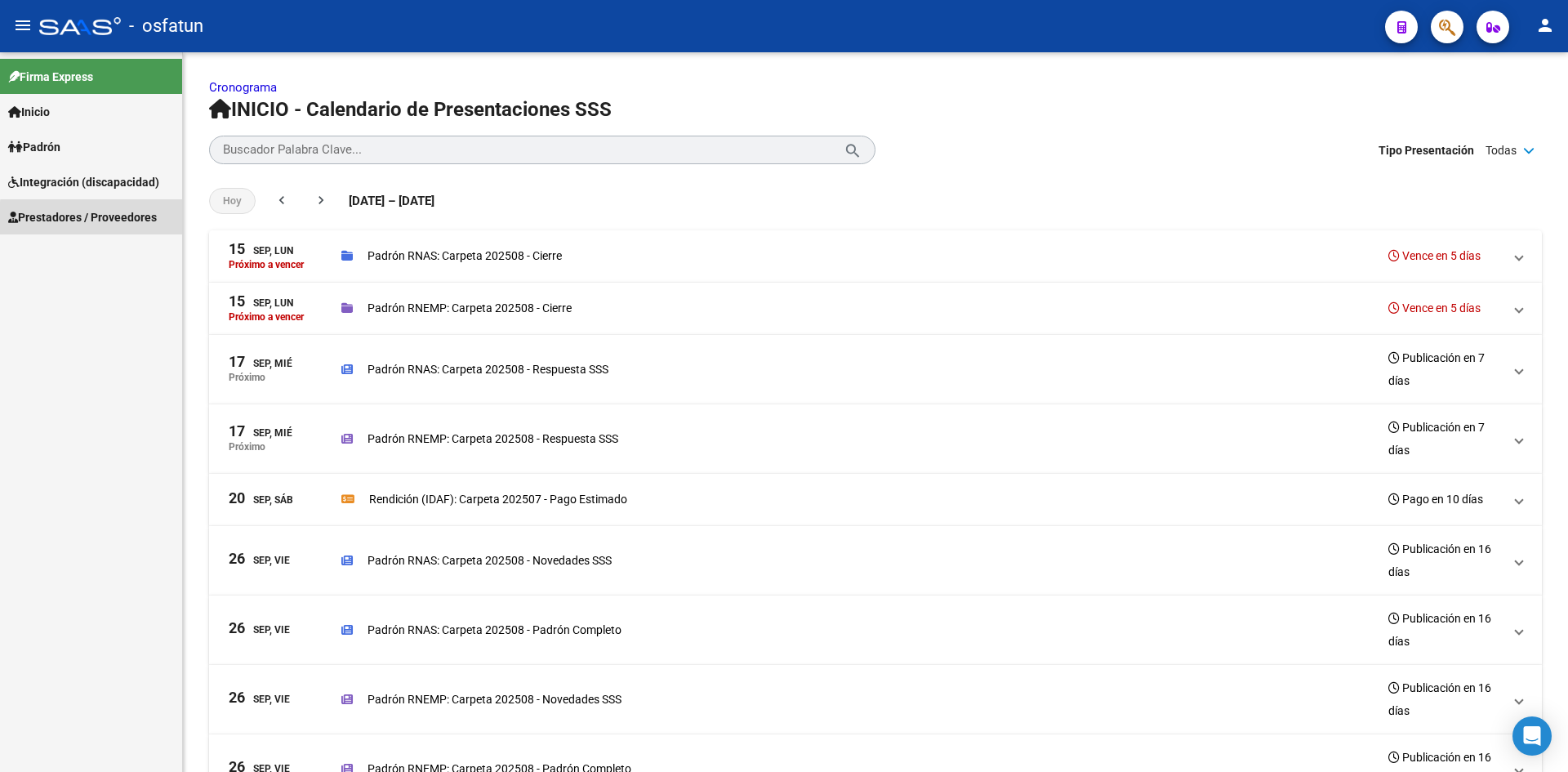
click at [97, 219] on span "Prestadores / Proveedores" at bounding box center [81, 217] width 148 height 18
click at [94, 249] on link "Facturas - Listado/Carga" at bounding box center [90, 252] width 182 height 35
